Goal: Task Accomplishment & Management: Use online tool/utility

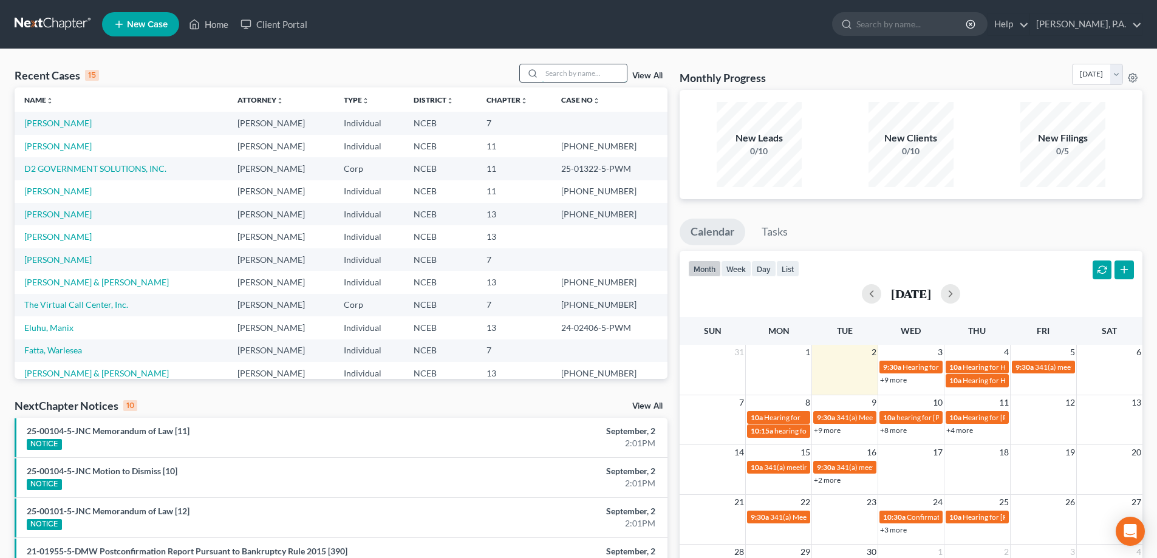
click at [582, 72] on input "search" at bounding box center [584, 73] width 85 height 18
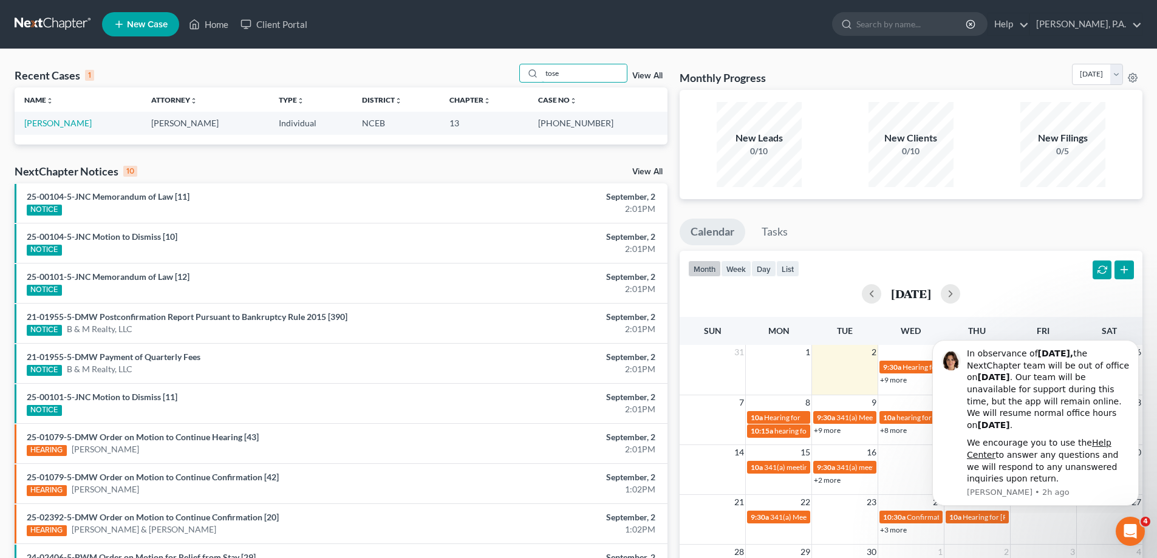
type input "tose"
click at [46, 131] on td "[PERSON_NAME]" at bounding box center [78, 123] width 127 height 22
click at [42, 123] on link "[PERSON_NAME]" at bounding box center [57, 123] width 67 height 10
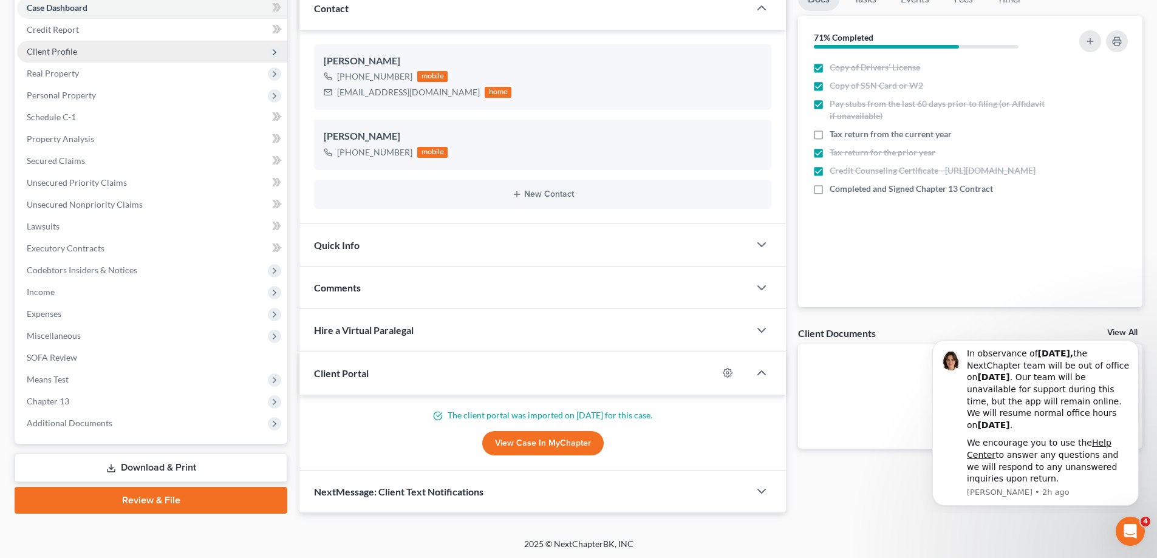
scroll to position [131, 0]
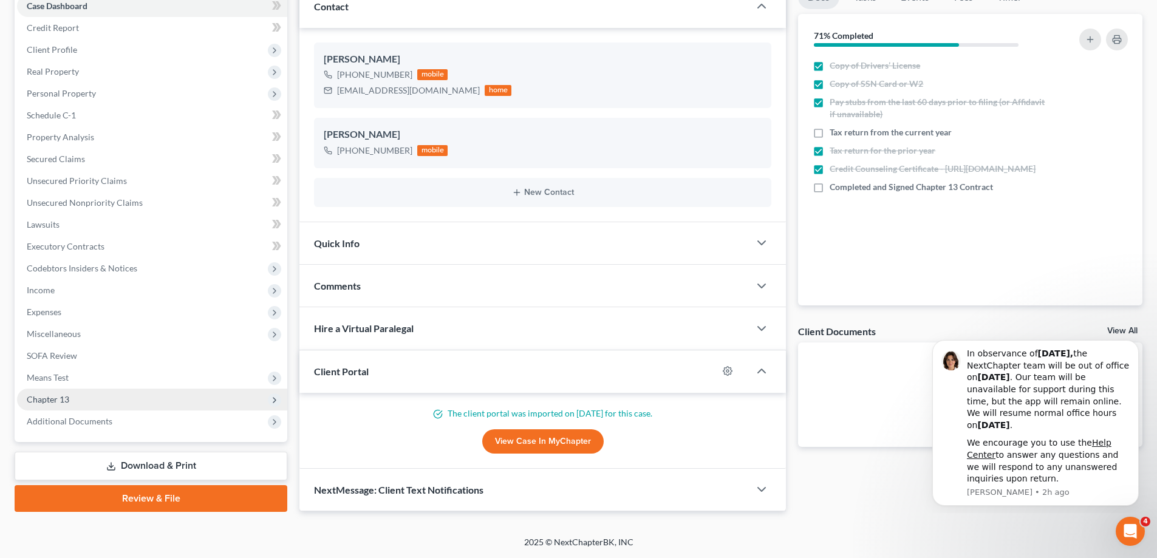
click at [112, 408] on span "Chapter 13" at bounding box center [152, 400] width 270 height 22
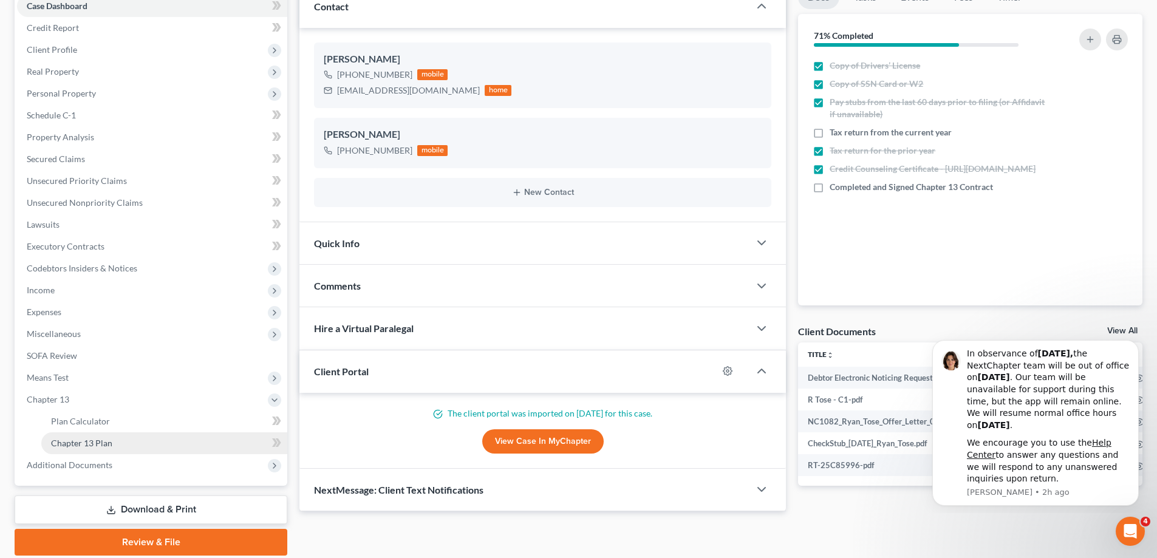
click at [118, 443] on link "Chapter 13 Plan" at bounding box center [164, 443] width 246 height 22
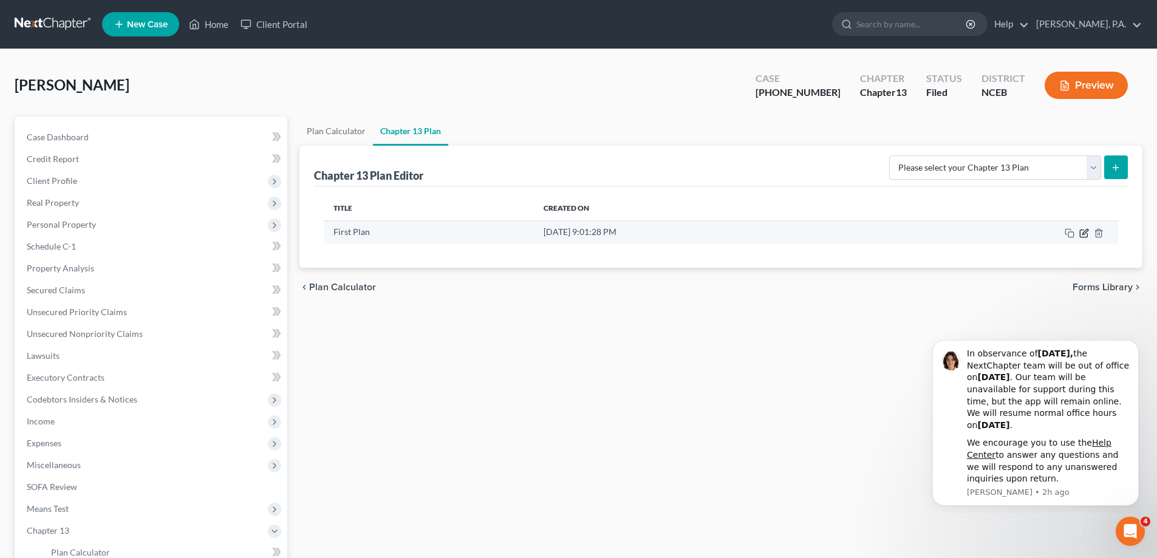
click at [1083, 229] on icon "button" at bounding box center [1082, 232] width 7 height 7
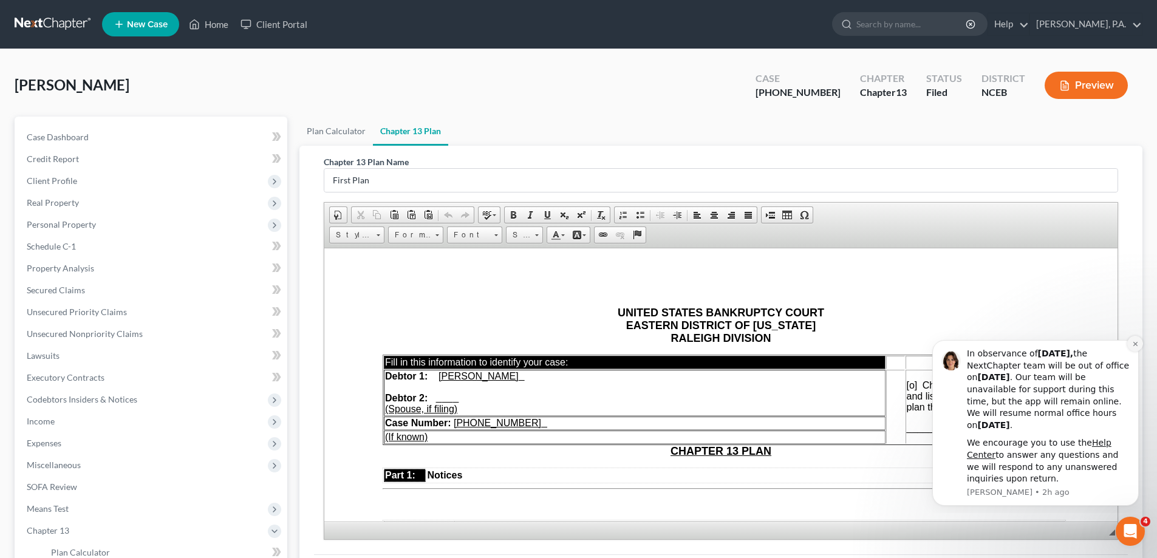
click at [1137, 344] on icon "Dismiss notification" at bounding box center [1135, 344] width 7 height 7
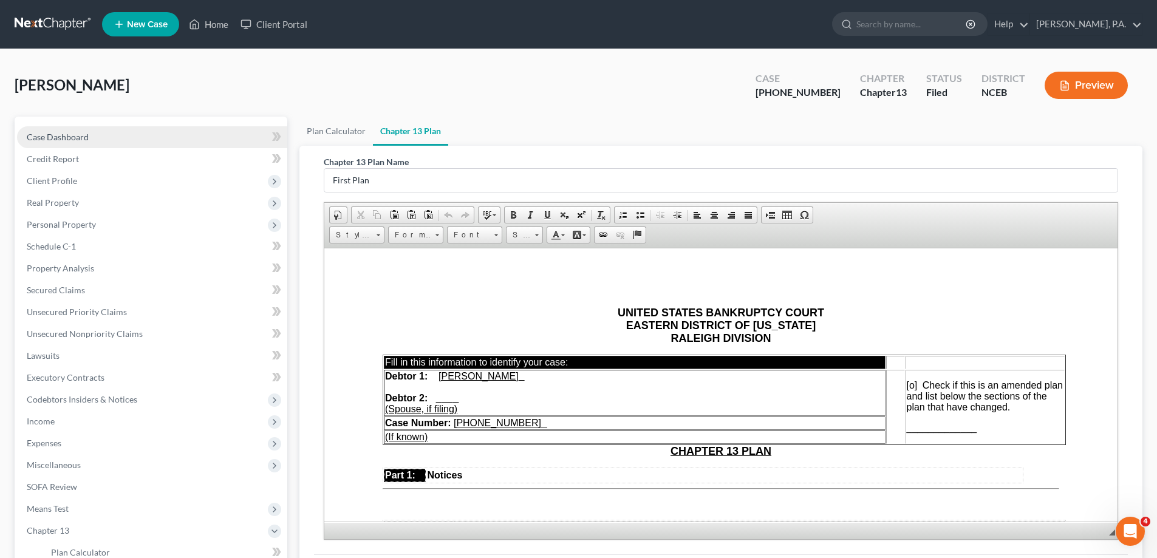
click at [73, 139] on span "Case Dashboard" at bounding box center [58, 137] width 62 height 10
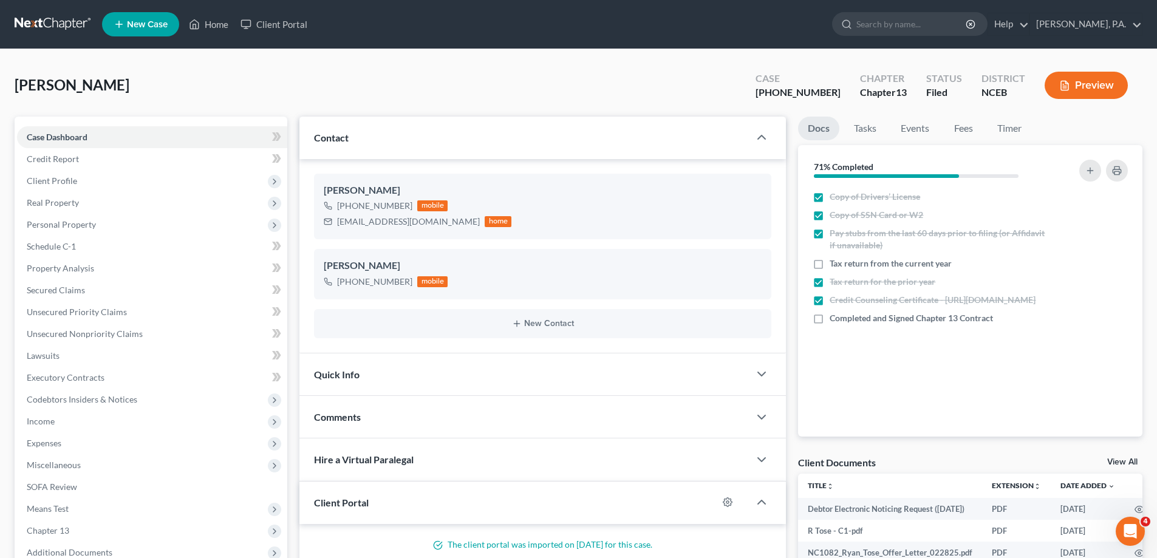
click at [40, 21] on link at bounding box center [54, 24] width 78 height 22
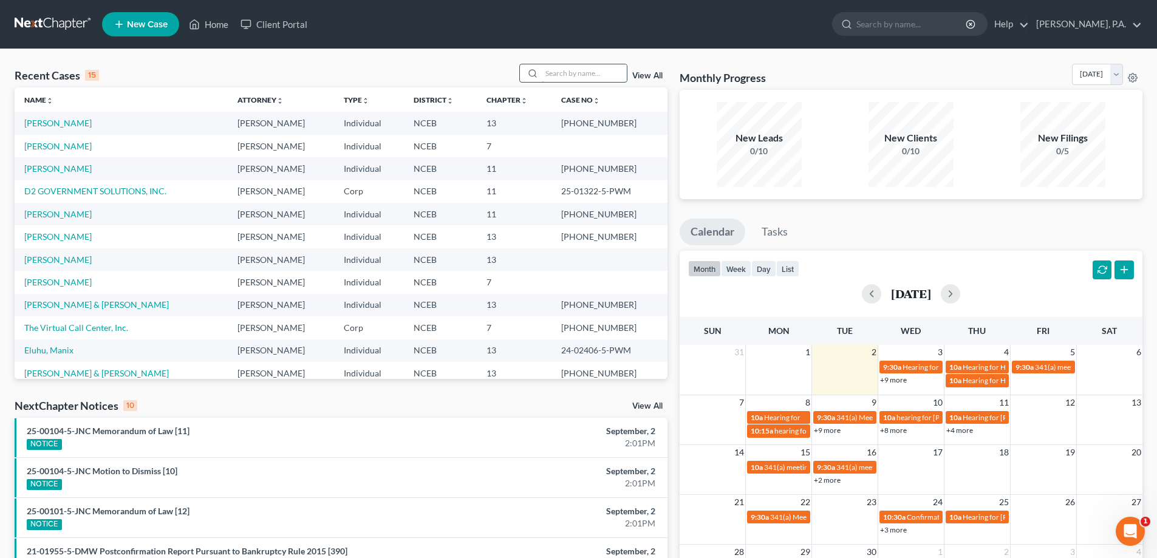
click at [551, 77] on input "search" at bounding box center [584, 73] width 85 height 18
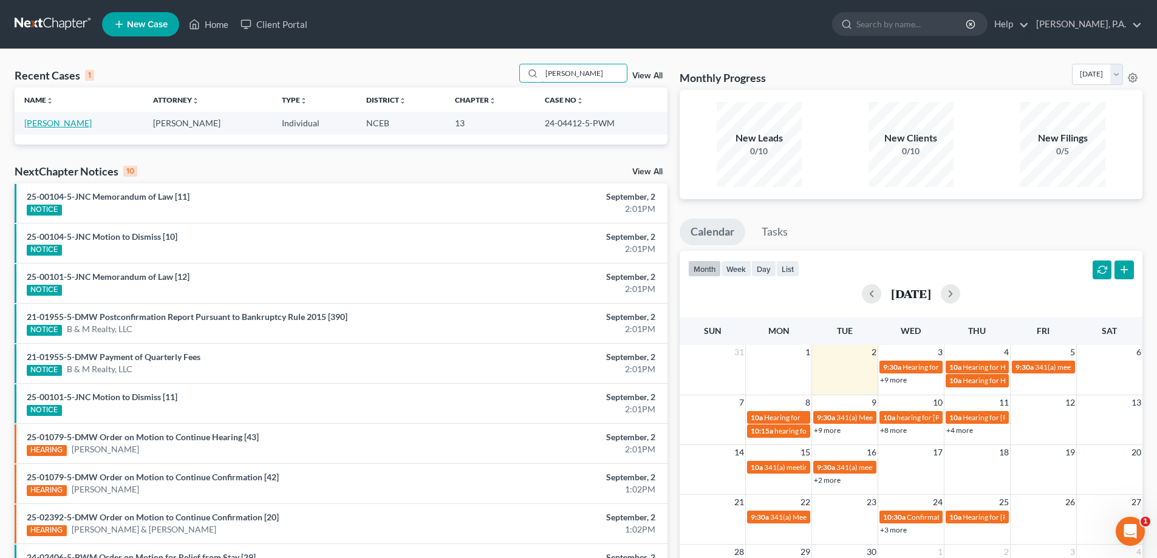
type input "[PERSON_NAME]"
click at [88, 122] on link "[PERSON_NAME]" at bounding box center [57, 123] width 67 height 10
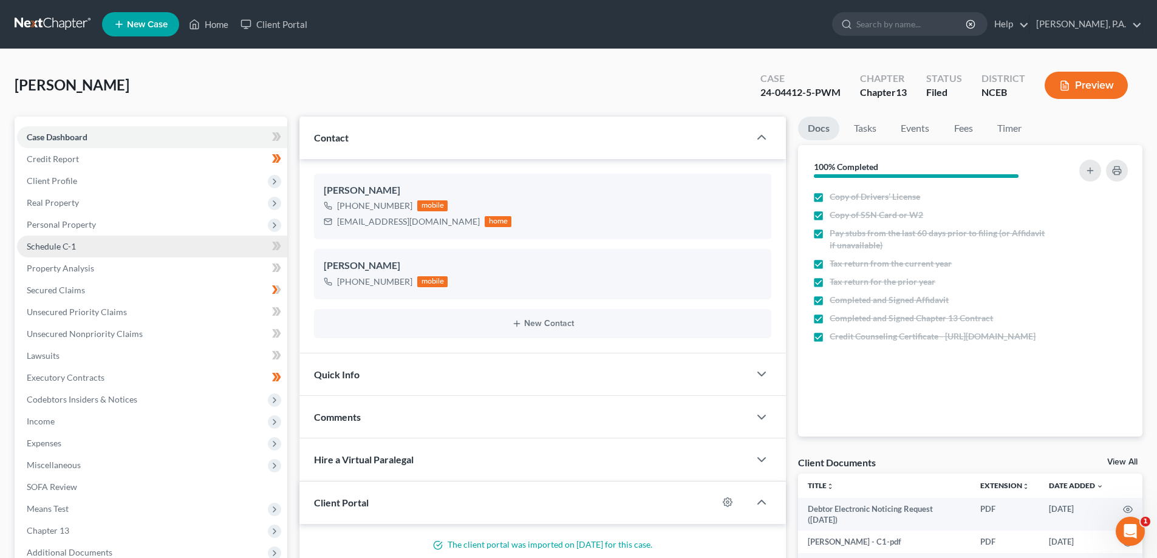
scroll to position [224, 0]
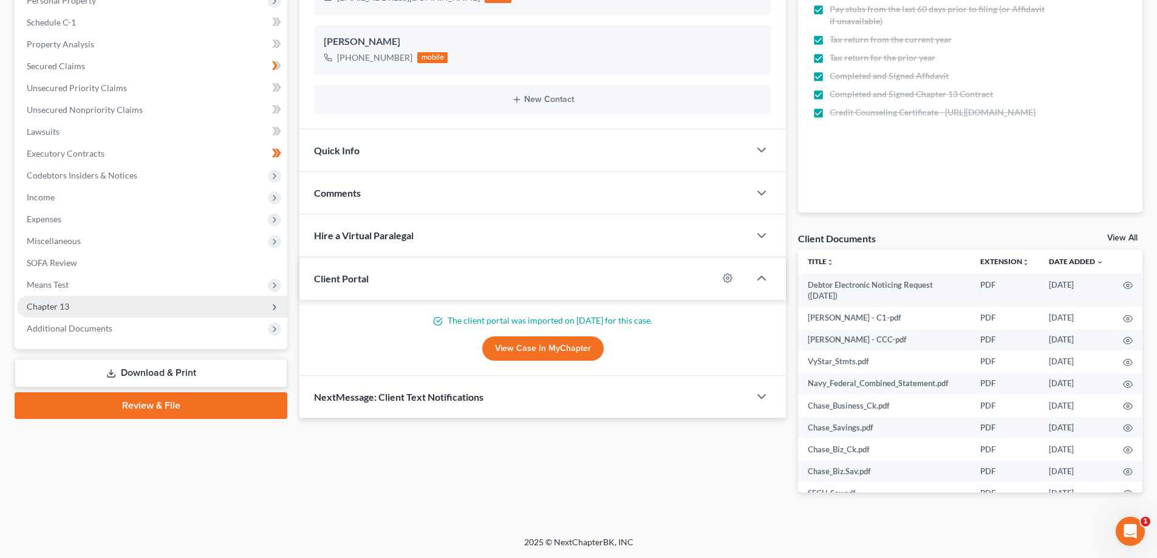
click at [114, 312] on span "Chapter 13" at bounding box center [152, 307] width 270 height 22
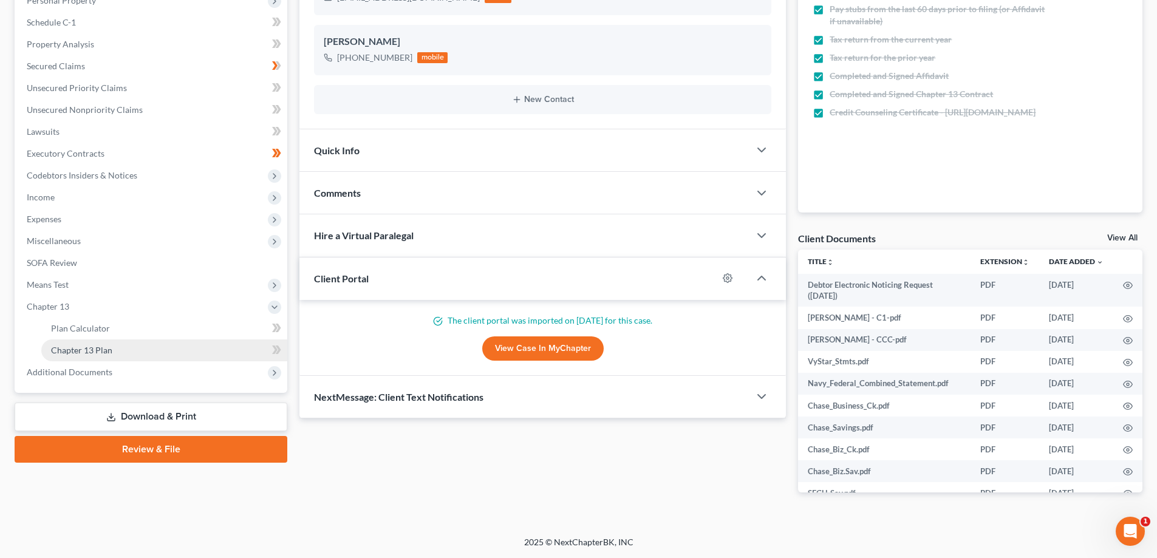
click at [155, 351] on link "Chapter 13 Plan" at bounding box center [164, 350] width 246 height 22
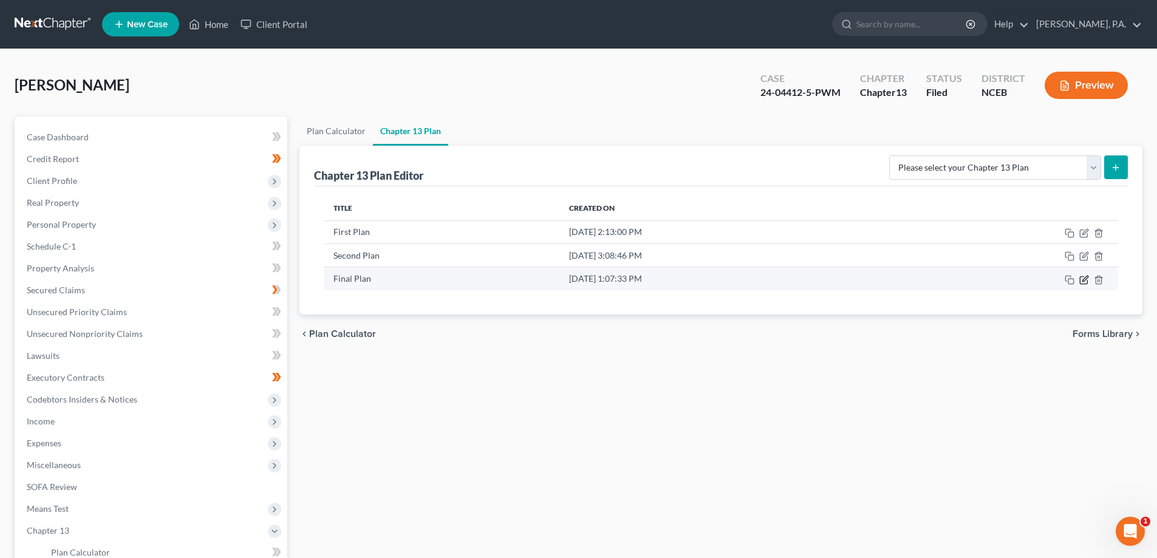
click at [1085, 278] on icon "button" at bounding box center [1084, 280] width 10 height 10
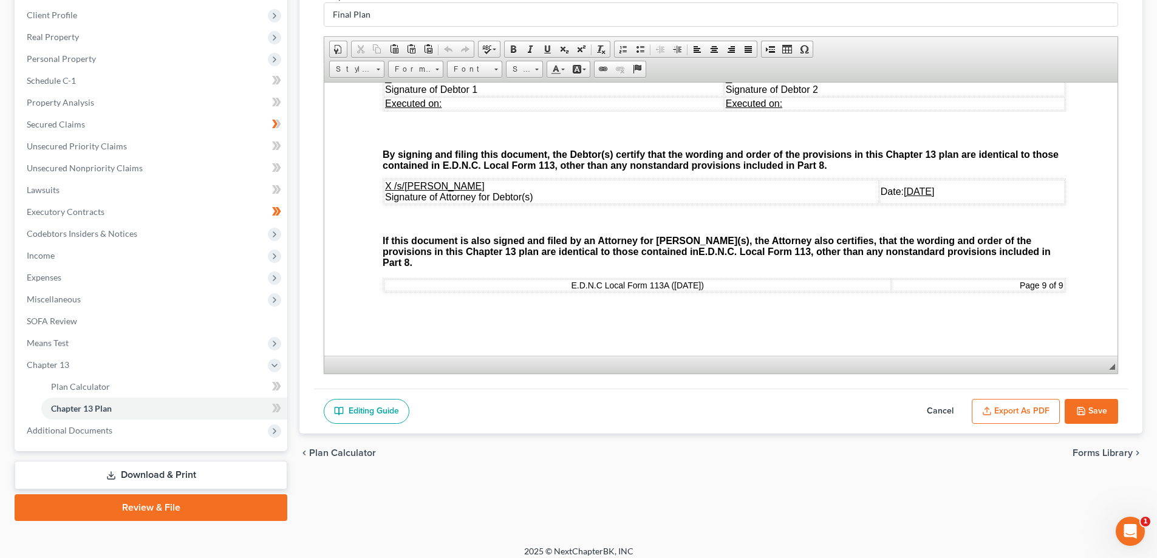
scroll to position [175, 0]
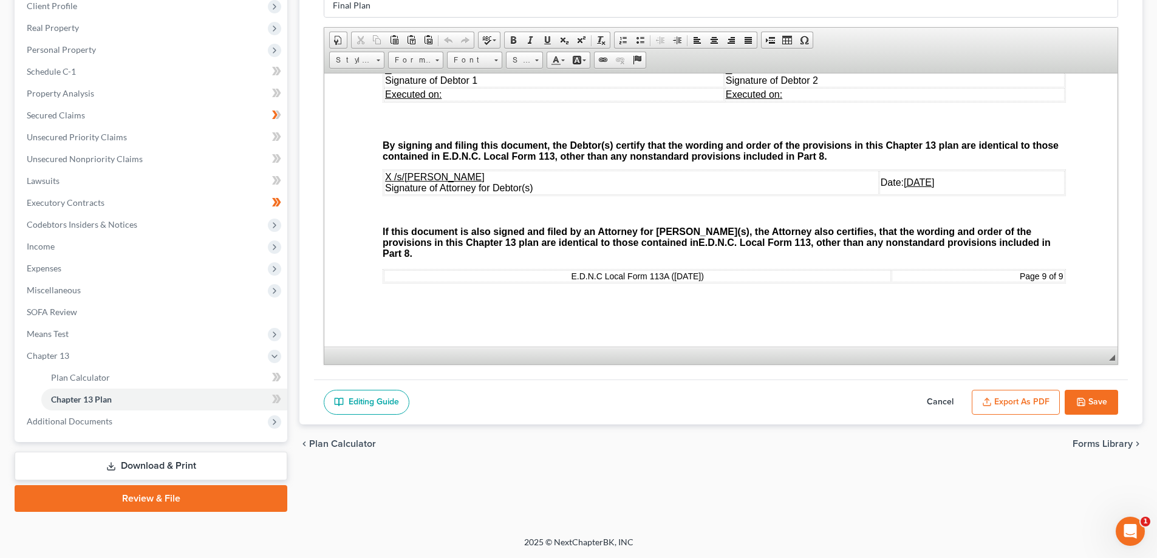
click at [944, 397] on button "Cancel" at bounding box center [939, 402] width 53 height 25
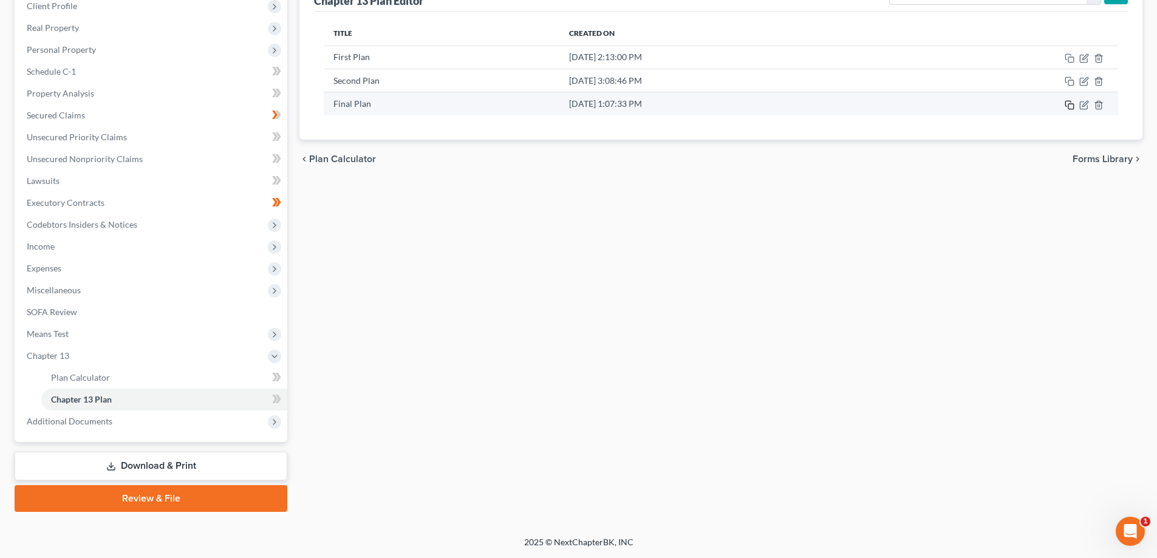
click at [1070, 106] on icon "button" at bounding box center [1069, 105] width 10 height 10
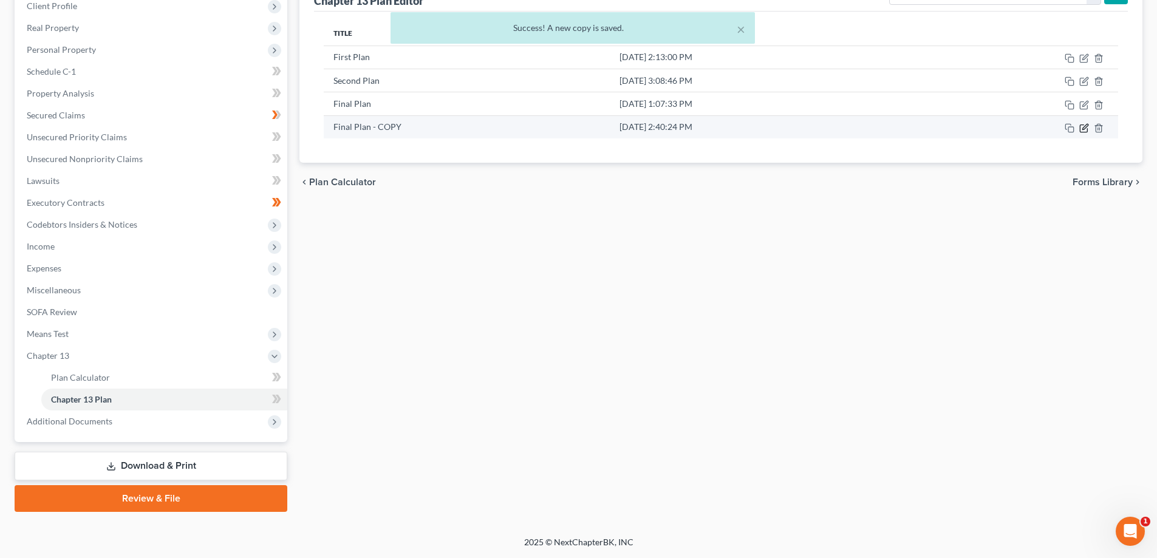
click at [1083, 130] on icon "button" at bounding box center [1084, 128] width 10 height 10
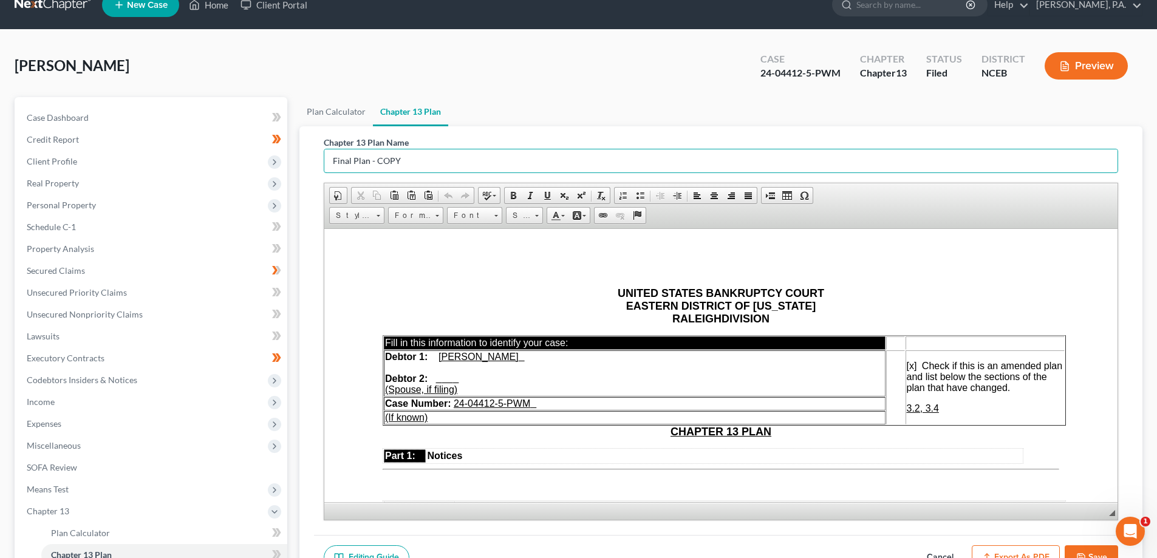
scroll to position [16, 0]
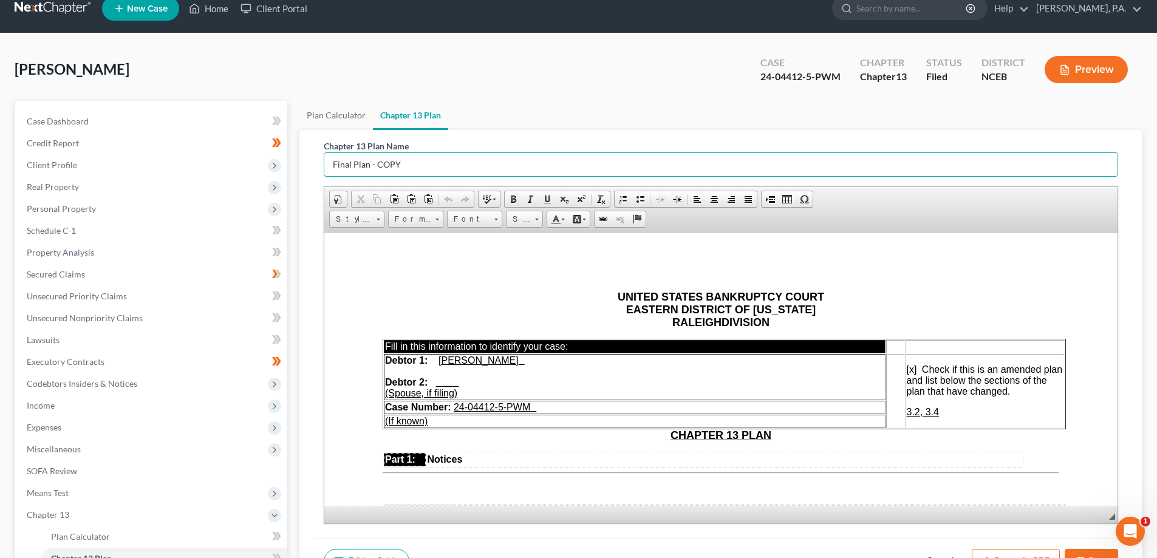
drag, startPoint x: 352, startPoint y: 5, endPoint x: 323, endPoint y: 32, distance: 39.5
click at [323, 32] on div "Home New Case Client Portal [PERSON_NAME], P.A. [PERSON_NAME][EMAIL_ADDRESS][DO…" at bounding box center [578, 350] width 1157 height 733
drag, startPoint x: 362, startPoint y: 168, endPoint x: 409, endPoint y: 165, distance: 46.3
click at [409, 165] on input "RP Plan - COPY" at bounding box center [720, 164] width 793 height 23
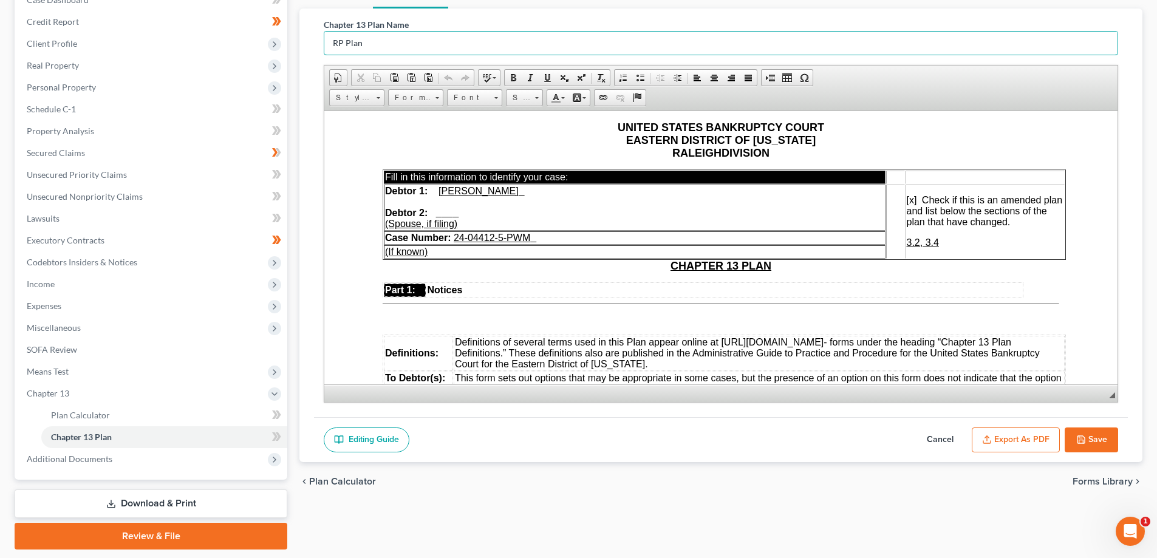
scroll to position [0, 0]
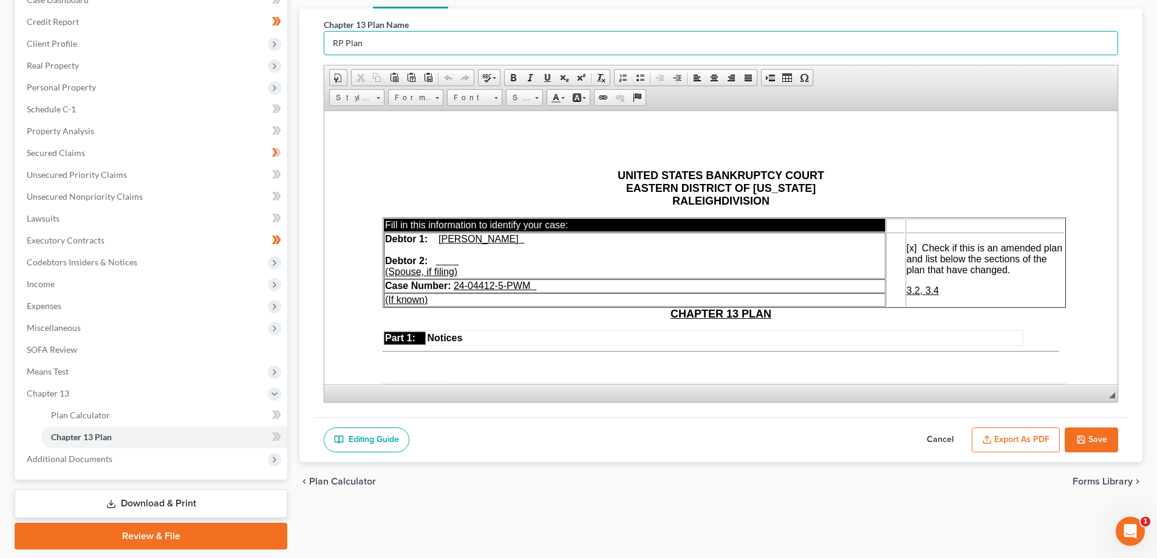
type input "RP Plan"
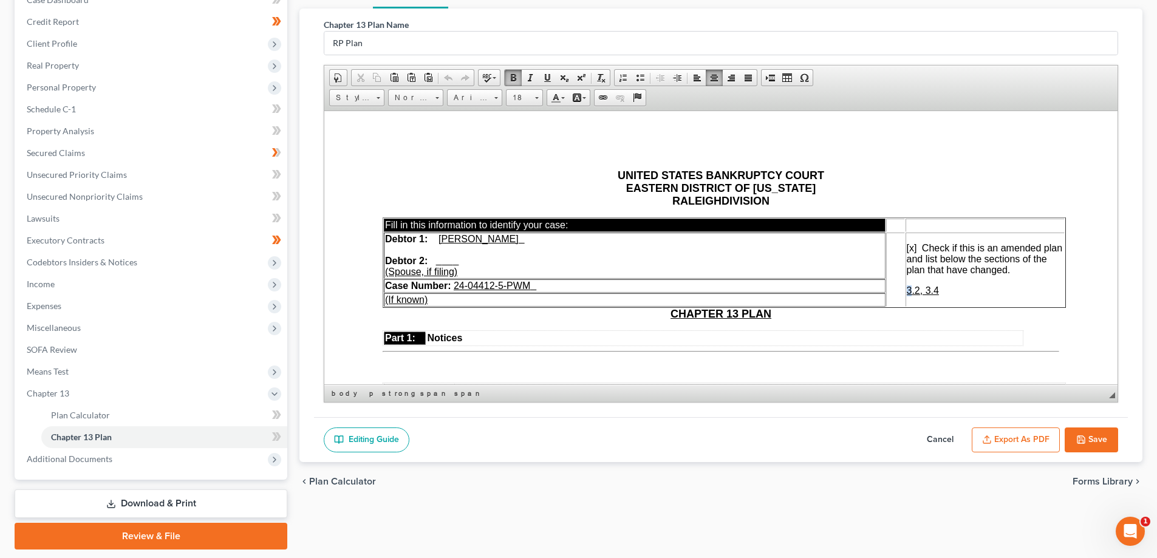
click at [911, 290] on u "3.2, 3.4" at bounding box center [922, 290] width 32 height 10
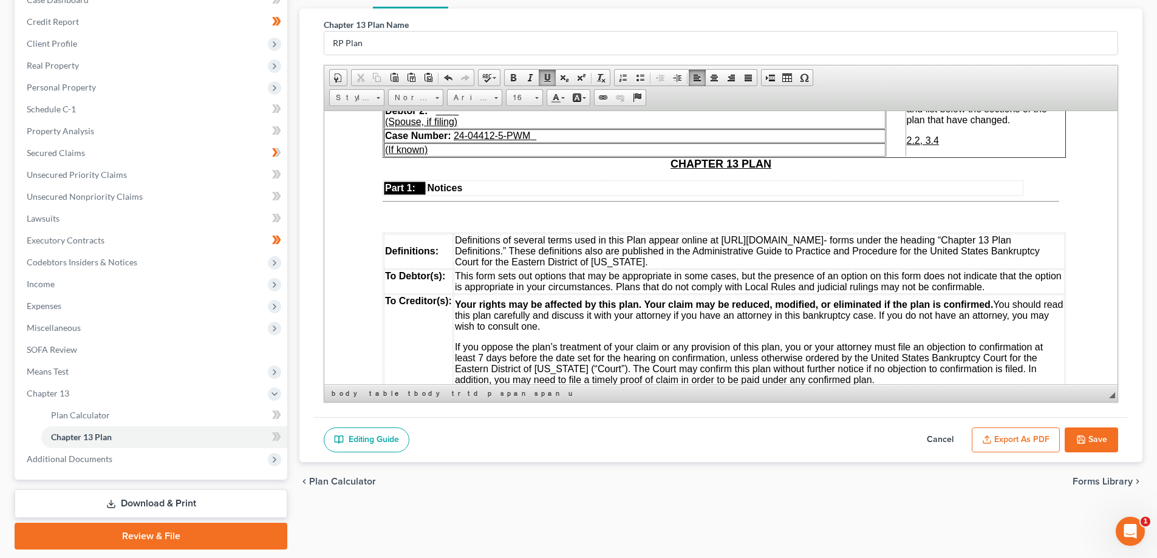
scroll to position [121, 0]
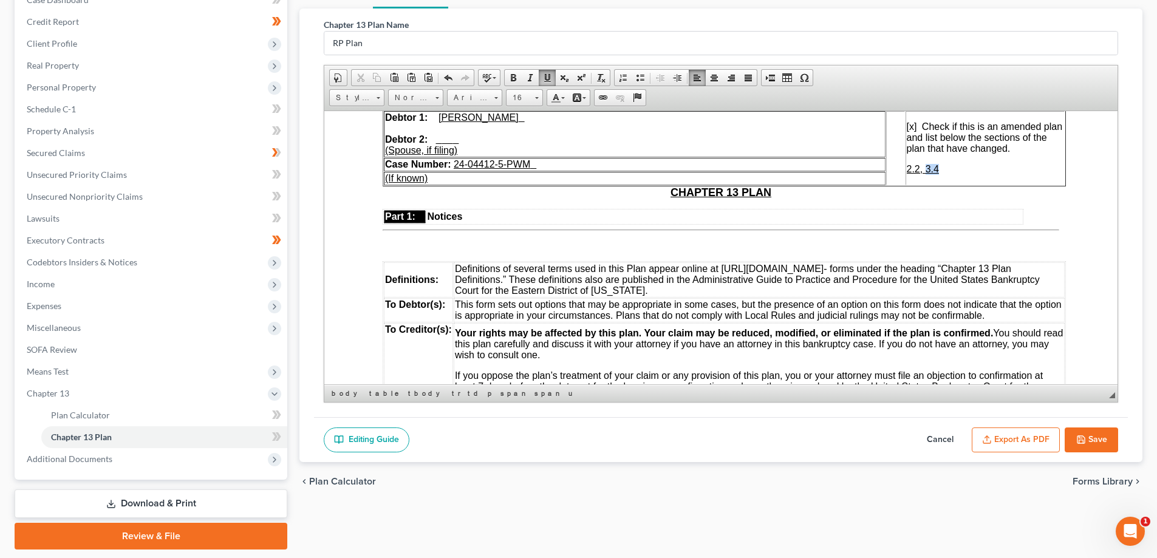
drag, startPoint x: 925, startPoint y: 169, endPoint x: 940, endPoint y: 167, distance: 15.3
click at [940, 167] on p "2.2, 3.4" at bounding box center [984, 168] width 157 height 11
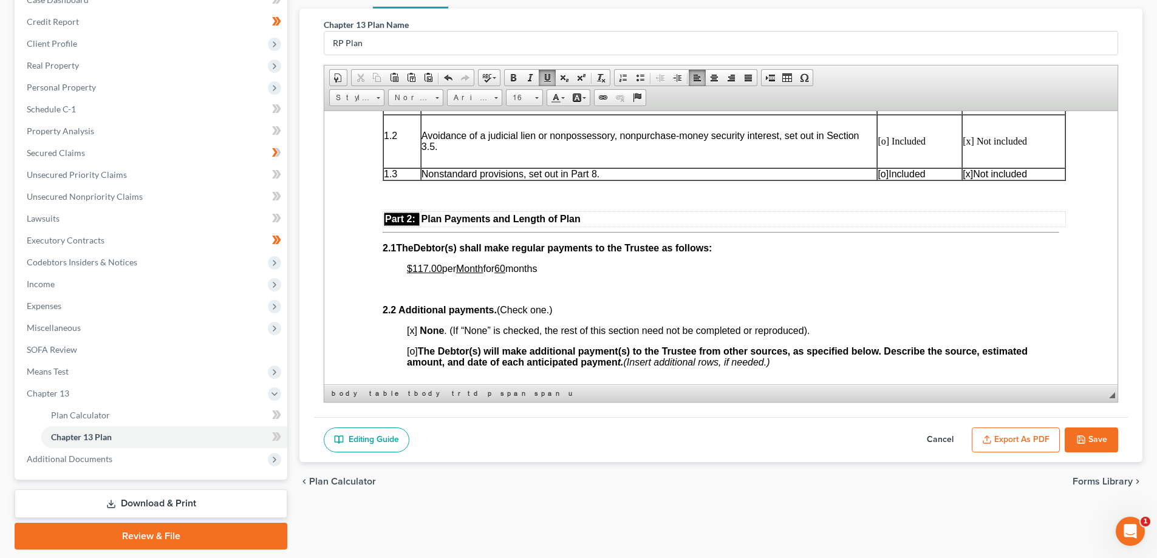
scroll to position [729, 0]
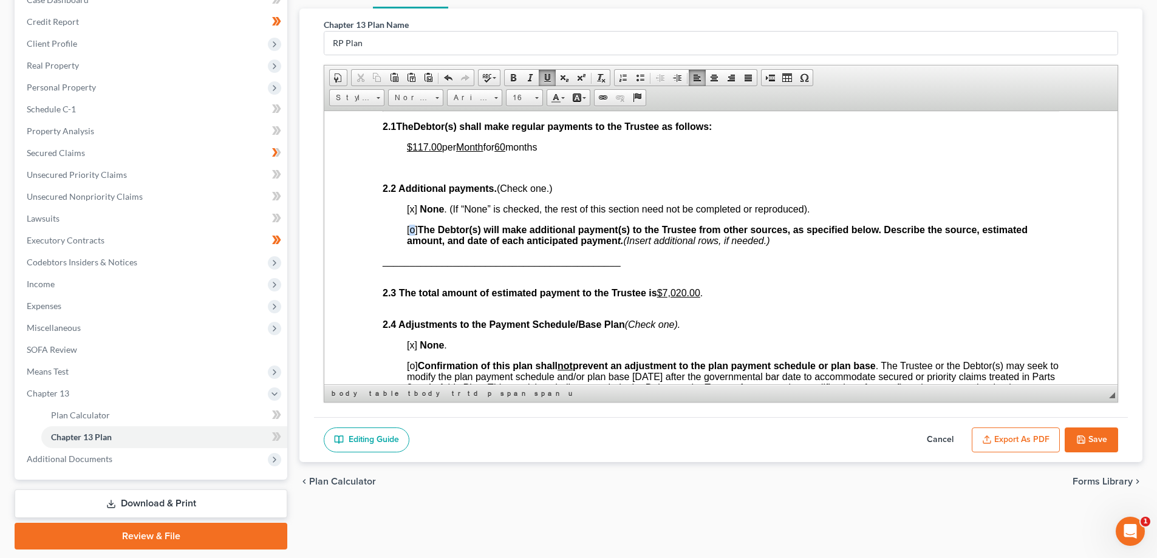
click at [410, 228] on span "[o" at bounding box center [411, 229] width 8 height 10
click at [412, 210] on span "[x] None . (If “None” is checked, the rest of this section need not be complete…" at bounding box center [608, 208] width 403 height 10
click at [408, 229] on span "[" at bounding box center [408, 229] width 2 height 10
click at [387, 257] on span "____________________________________________" at bounding box center [501, 261] width 238 height 10
drag, startPoint x: 677, startPoint y: 292, endPoint x: 686, endPoint y: 292, distance: 9.1
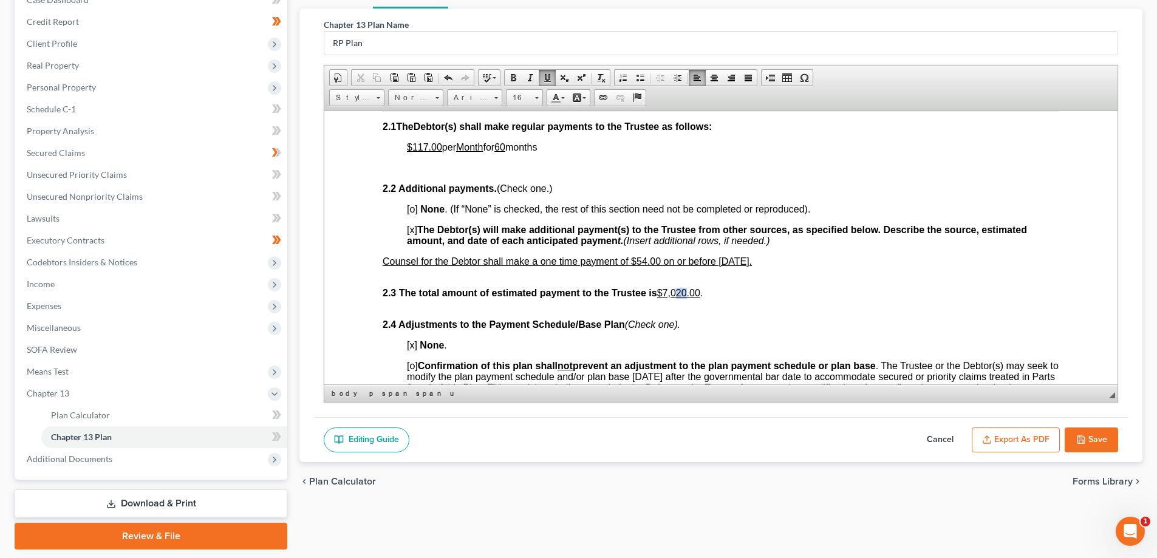
click at [686, 292] on u "$7,020.00" at bounding box center [678, 292] width 43 height 10
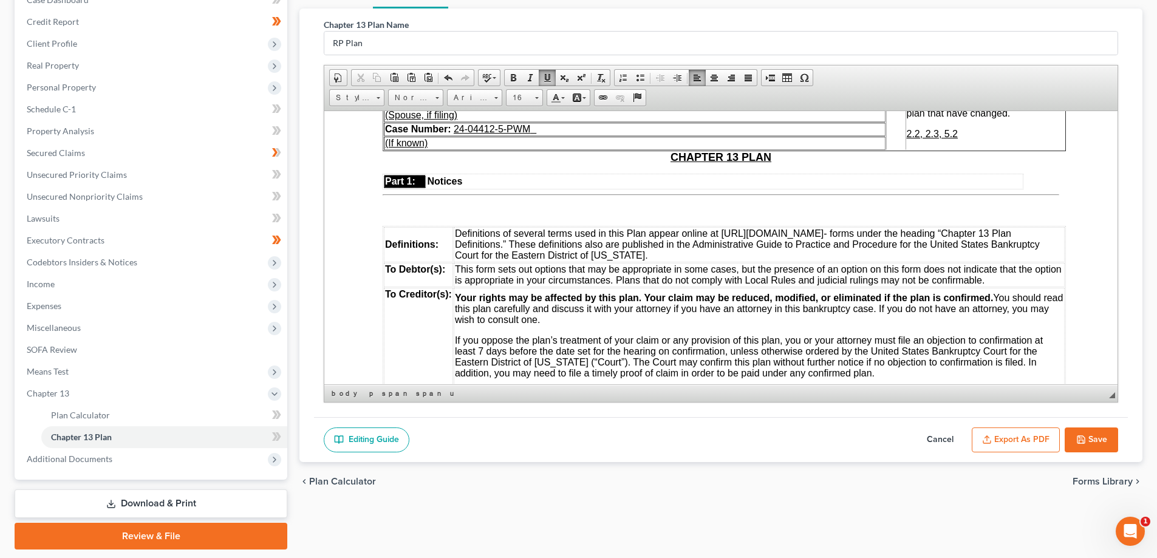
scroll to position [0, 0]
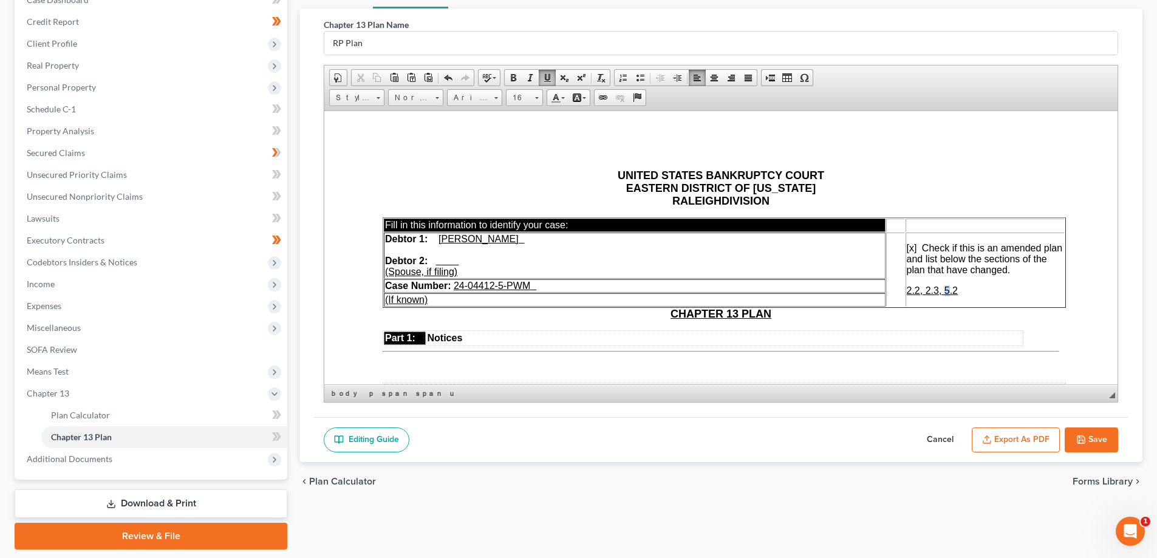
click at [943, 290] on u "2.2, 2.3, 5.2" at bounding box center [932, 290] width 52 height 10
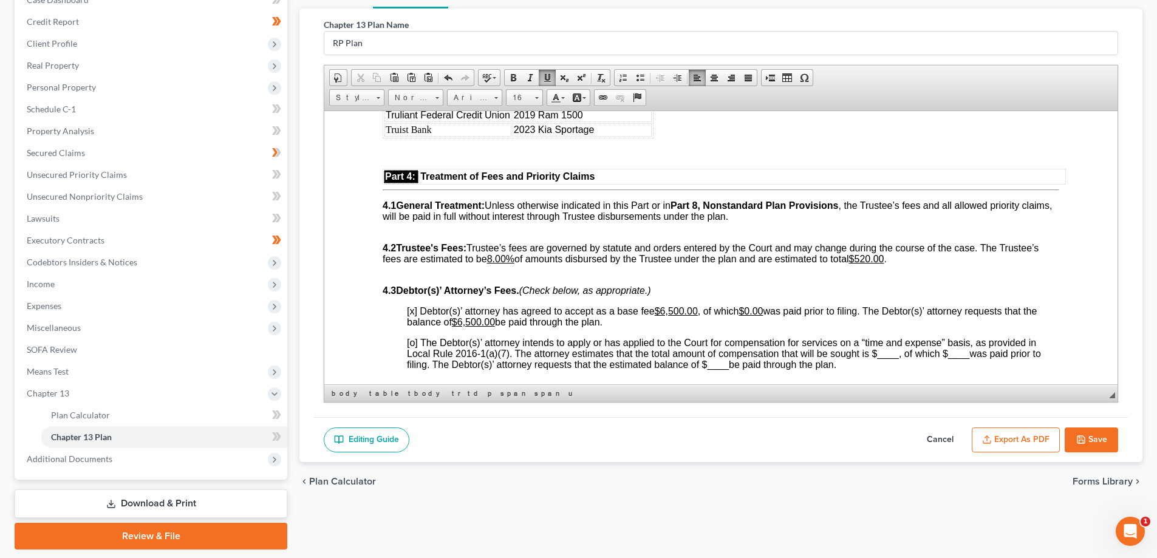
scroll to position [1821, 0]
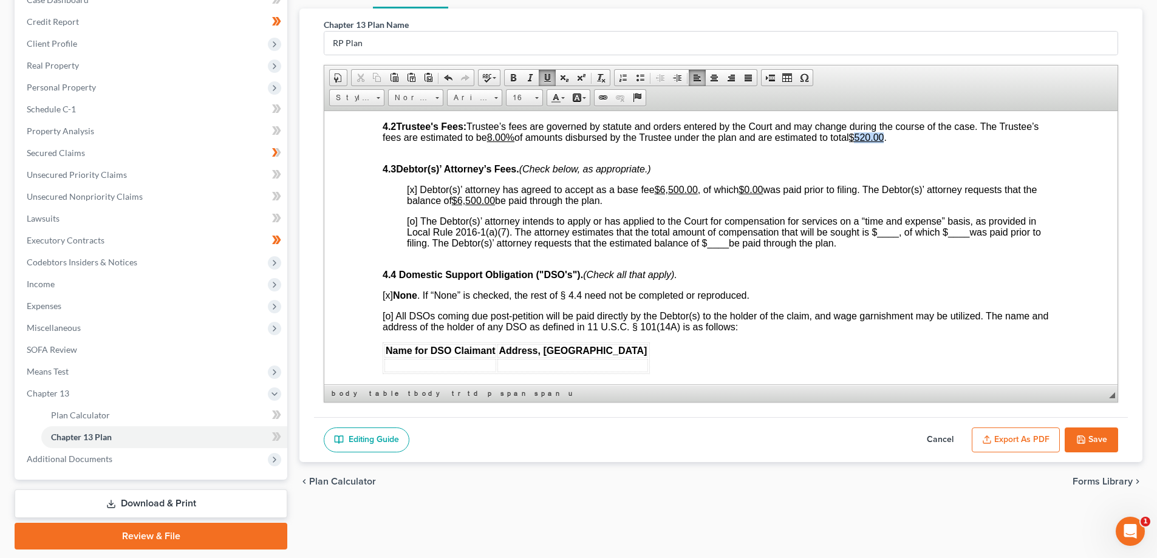
drag, startPoint x: 865, startPoint y: 158, endPoint x: 892, endPoint y: 158, distance: 27.3
click at [892, 142] on span "4.2 Trustee's Fees: Trustee’s fees are governed by statute and orders entered b…" at bounding box center [710, 131] width 656 height 21
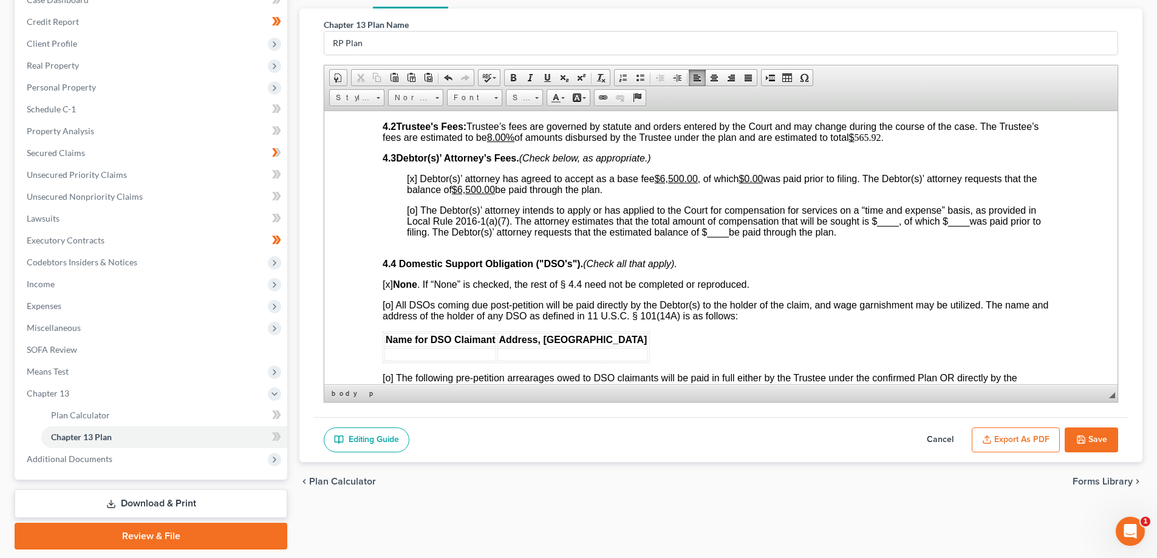
drag, startPoint x: 854, startPoint y: 161, endPoint x: 892, endPoint y: 159, distance: 38.9
click at [892, 143] on p "4.2 Trustee's Fees: Trustee’s fees are governed by statute and orders entered b…" at bounding box center [720, 132] width 676 height 22
click at [545, 84] on link "Underline" at bounding box center [547, 78] width 17 height 16
click at [854, 142] on u "$" at bounding box center [851, 137] width 5 height 10
drag, startPoint x: 852, startPoint y: 158, endPoint x: 860, endPoint y: 158, distance: 7.9
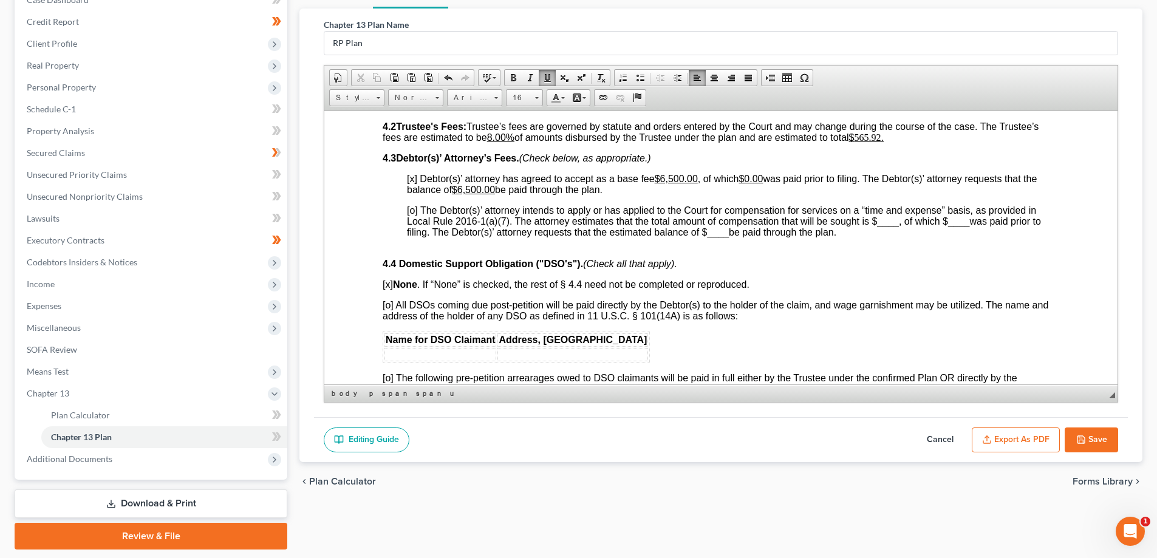
click at [860, 142] on span "4.2 Trustee's Fees: Trustee’s fees are governed by statute and orders entered b…" at bounding box center [710, 131] width 656 height 21
click at [545, 76] on span at bounding box center [547, 78] width 10 height 10
click at [948, 168] on body "UNITED STATES BANKRUPTCY COURT EASTERN DISTRICT OF [US_STATE] RALEIGH DIVISION …" at bounding box center [720, 119] width 676 height 3544
click at [803, 142] on span "4.2 Trustee's Fees: Trustee’s fees are governed by statute and orders entered b…" at bounding box center [710, 131] width 656 height 21
click at [875, 142] on u "565.92 ." at bounding box center [868, 137] width 29 height 10
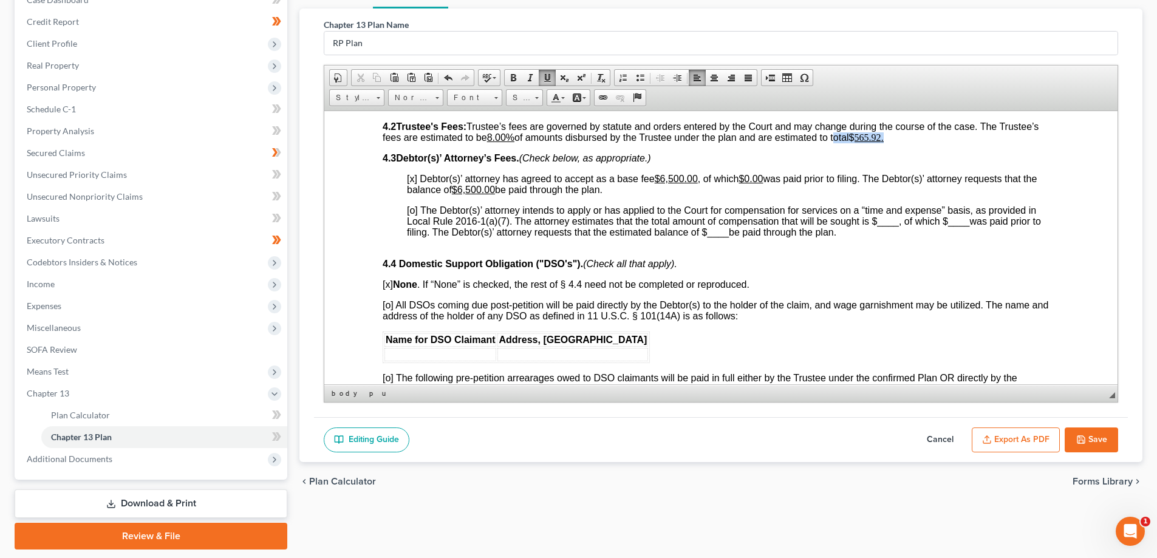
drag, startPoint x: 892, startPoint y: 158, endPoint x: 836, endPoint y: 163, distance: 56.0
click at [836, 143] on p "4.2 Trustee's Fees: Trustee’s fees are governed by statute and orders entered b…" at bounding box center [720, 132] width 676 height 22
click at [524, 101] on span "16" at bounding box center [518, 98] width 24 height 16
click at [529, 130] on link "16" at bounding box center [542, 132] width 69 height 16
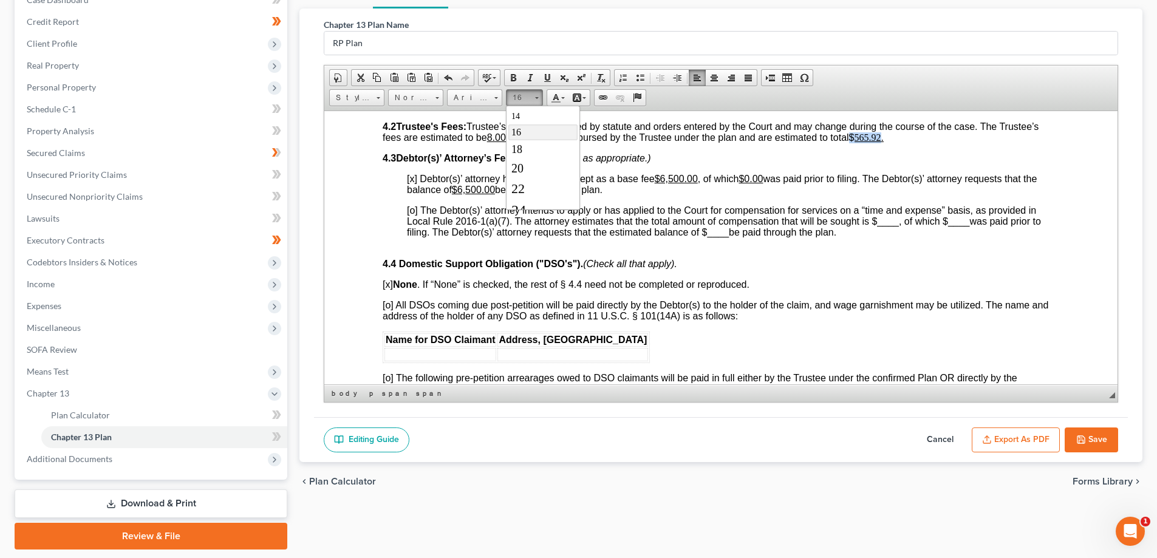
scroll to position [0, 0]
click at [834, 142] on span "4.2 Trustee's Fees: Trustee’s fees are governed by statute and orders entered b…" at bounding box center [710, 131] width 656 height 21
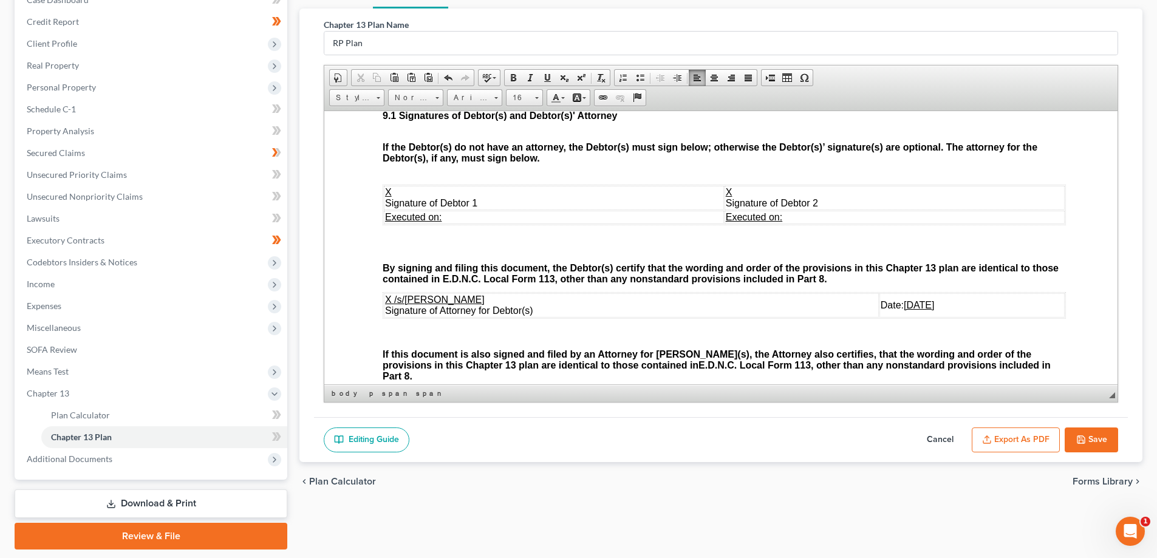
scroll to position [3278, 0]
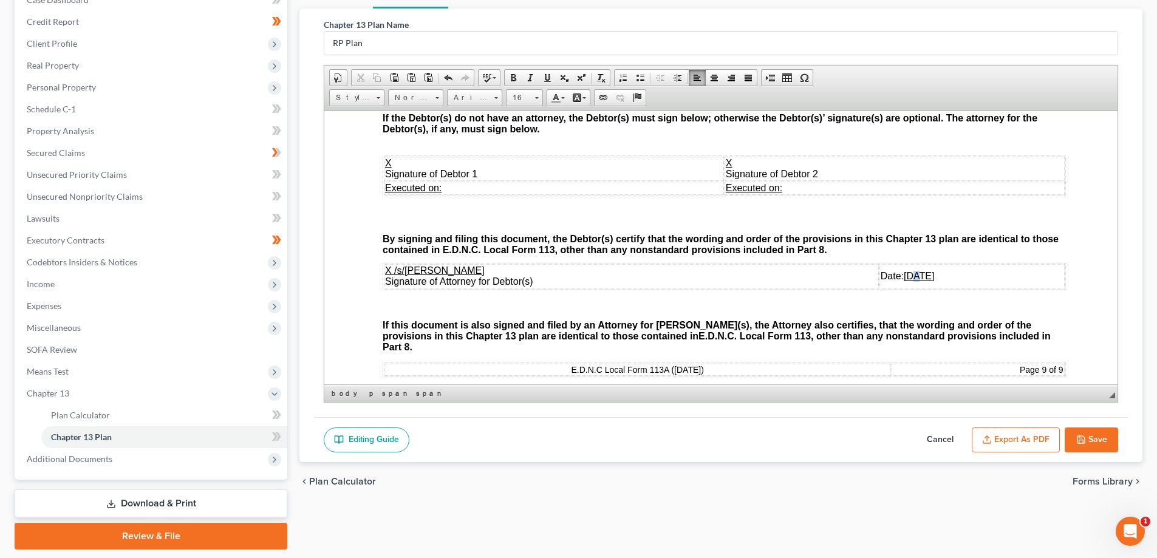
click at [903, 280] on u "[DATE]" at bounding box center [918, 275] width 30 height 10
drag, startPoint x: 876, startPoint y: 296, endPoint x: 883, endPoint y: 296, distance: 6.7
click at [903, 280] on u "[DATE]" at bounding box center [918, 275] width 30 height 10
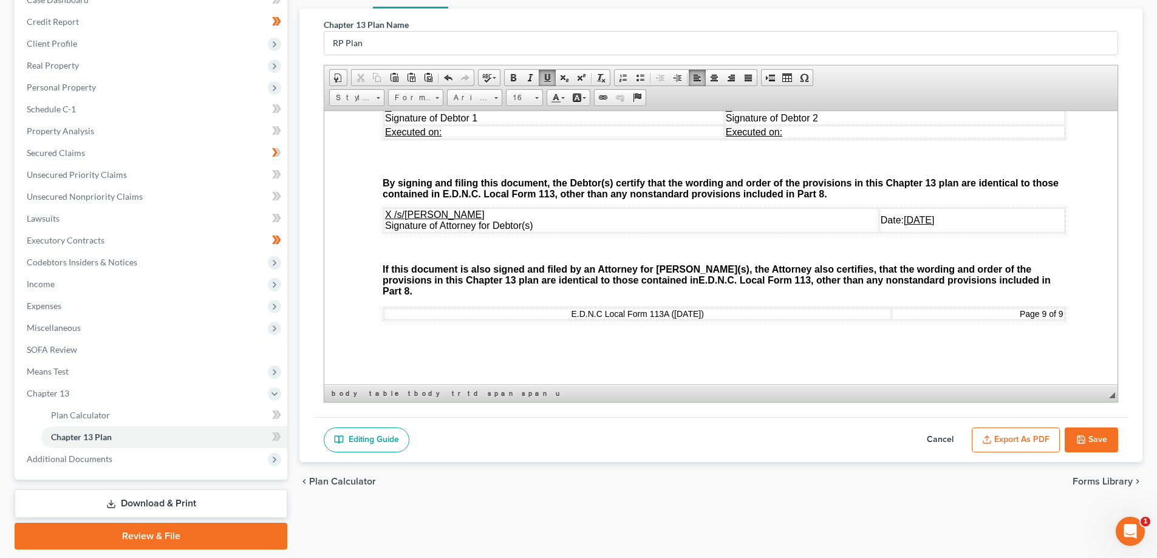
scroll to position [3345, 0]
click at [991, 432] on button "Export as PDF" at bounding box center [1015, 439] width 88 height 25
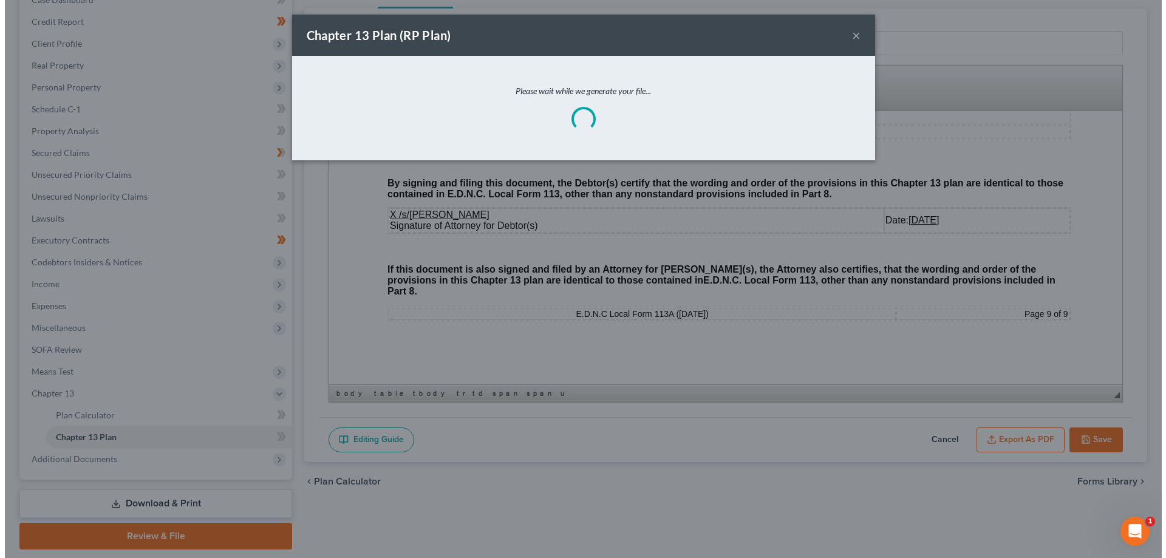
scroll to position [3334, 0]
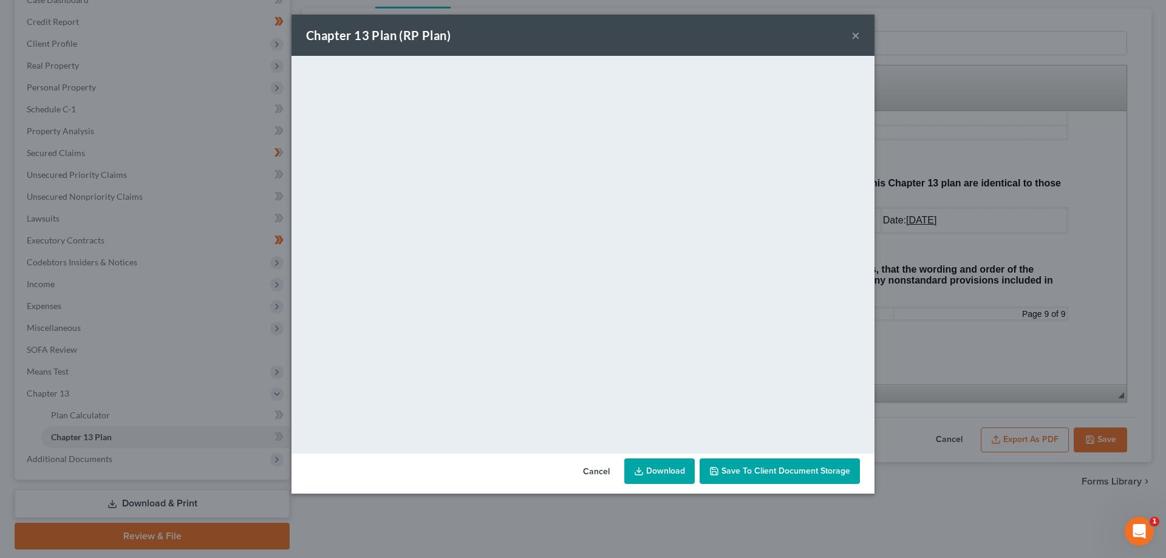
click at [856, 36] on button "×" at bounding box center [855, 35] width 8 height 15
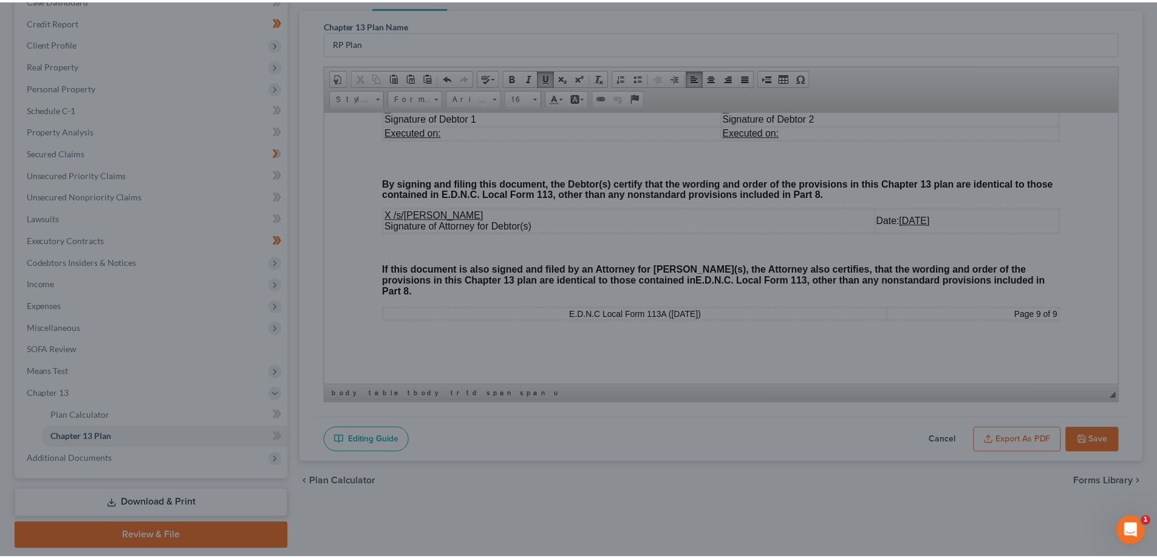
scroll to position [3345, 0]
